Goal: Task Accomplishment & Management: Complete application form

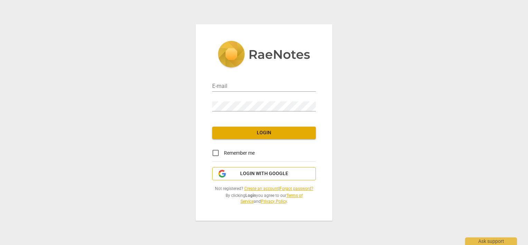
click at [263, 167] on button "Login with Google" at bounding box center [264, 173] width 104 height 13
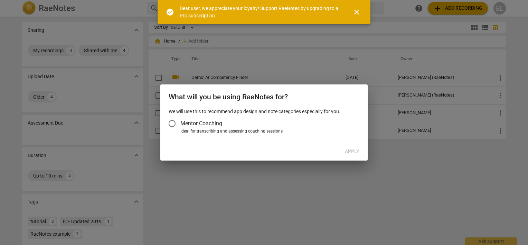
click at [173, 124] on input "Mentor Coaching" at bounding box center [172, 123] width 17 height 17
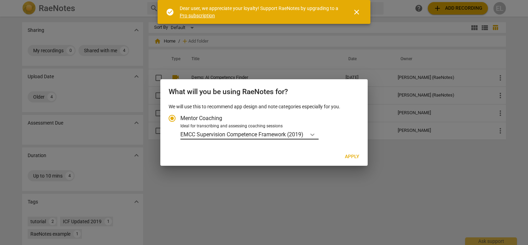
click at [313, 134] on icon "Account type" at bounding box center [312, 134] width 7 height 7
click at [0, 0] on input "Ideal for transcribing and assessing coaching sessions EMCC Supervision Compete…" at bounding box center [0, 0] width 0 height 0
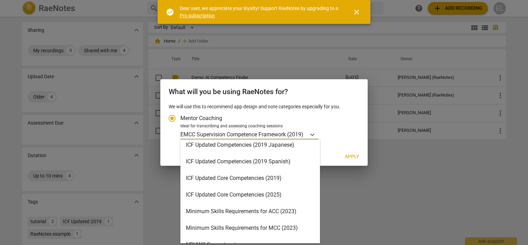
scroll to position [138, 0]
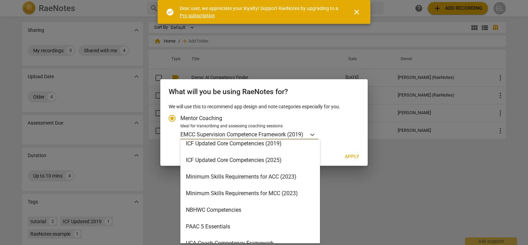
click at [244, 160] on div "ICF Updated Core Competencies (2025)" at bounding box center [250, 160] width 140 height 17
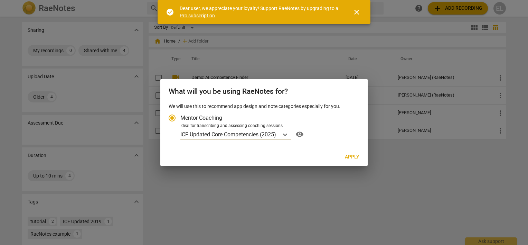
click at [354, 155] on span "Apply" at bounding box center [352, 156] width 15 height 7
radio input "false"
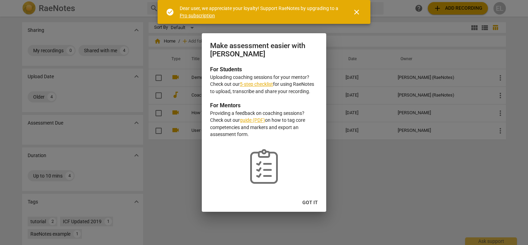
click at [307, 203] on span "Got it" at bounding box center [310, 202] width 16 height 7
